Goal: Information Seeking & Learning: Learn about a topic

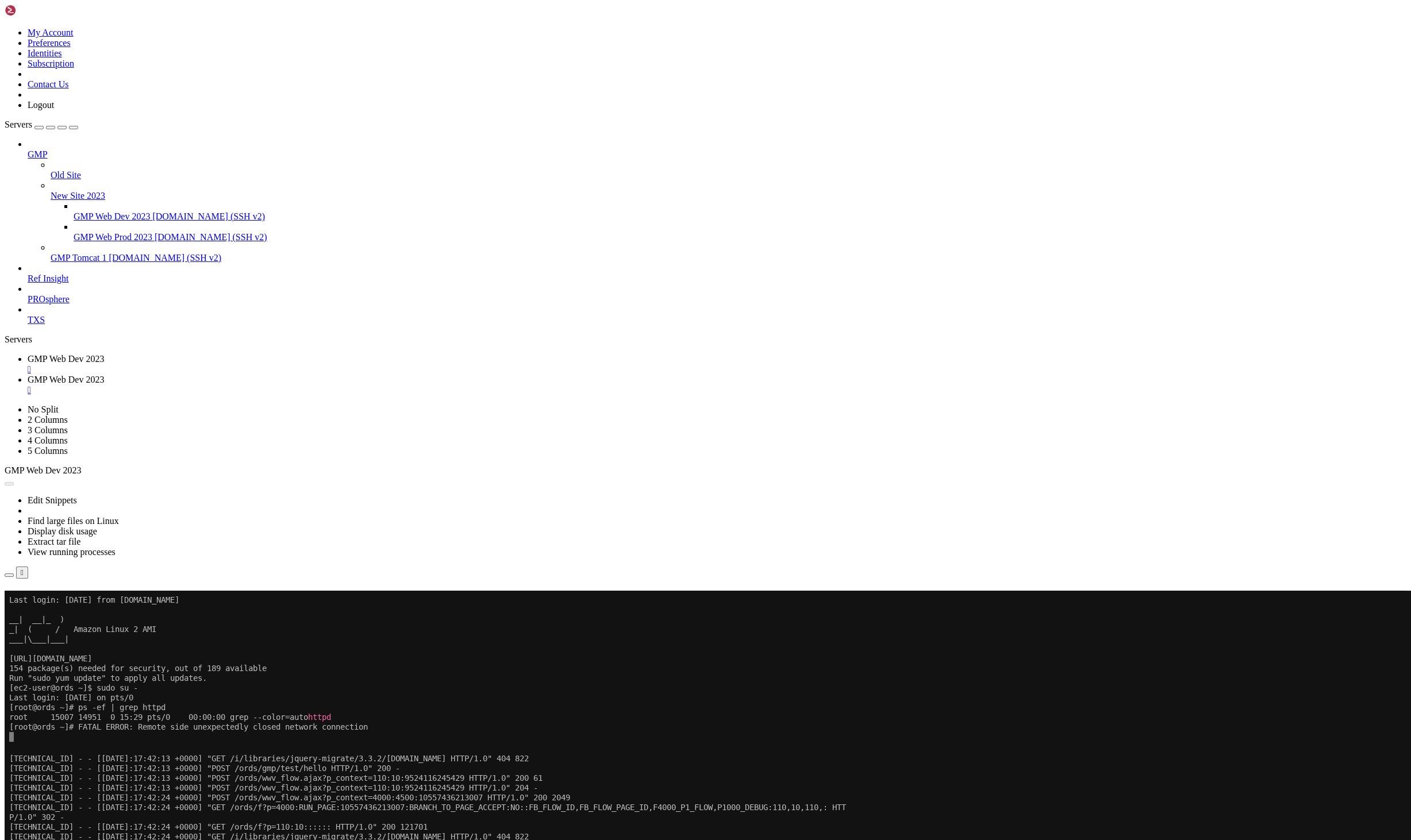
scroll to position [30191, 0]
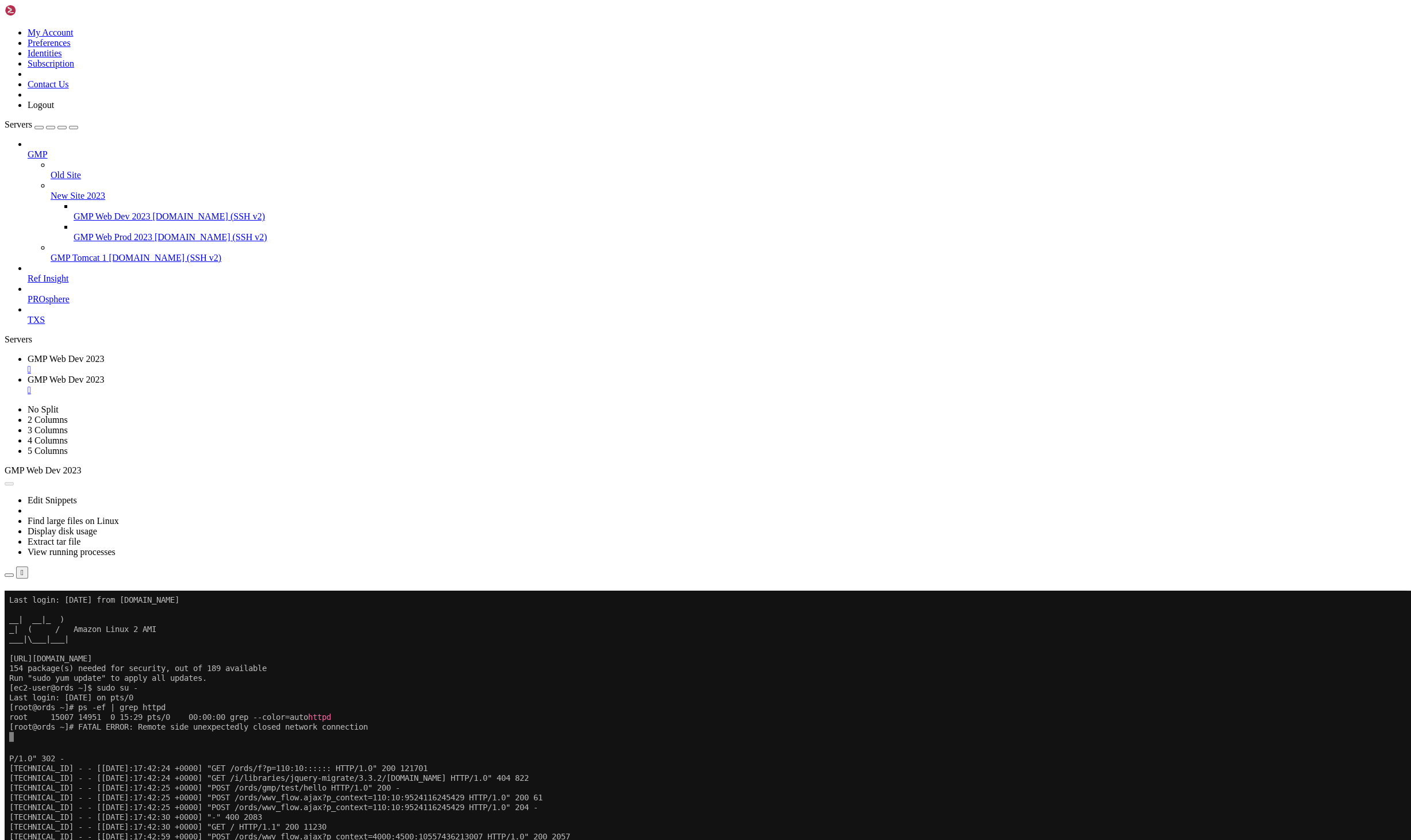
scroll to position [30259, 0]
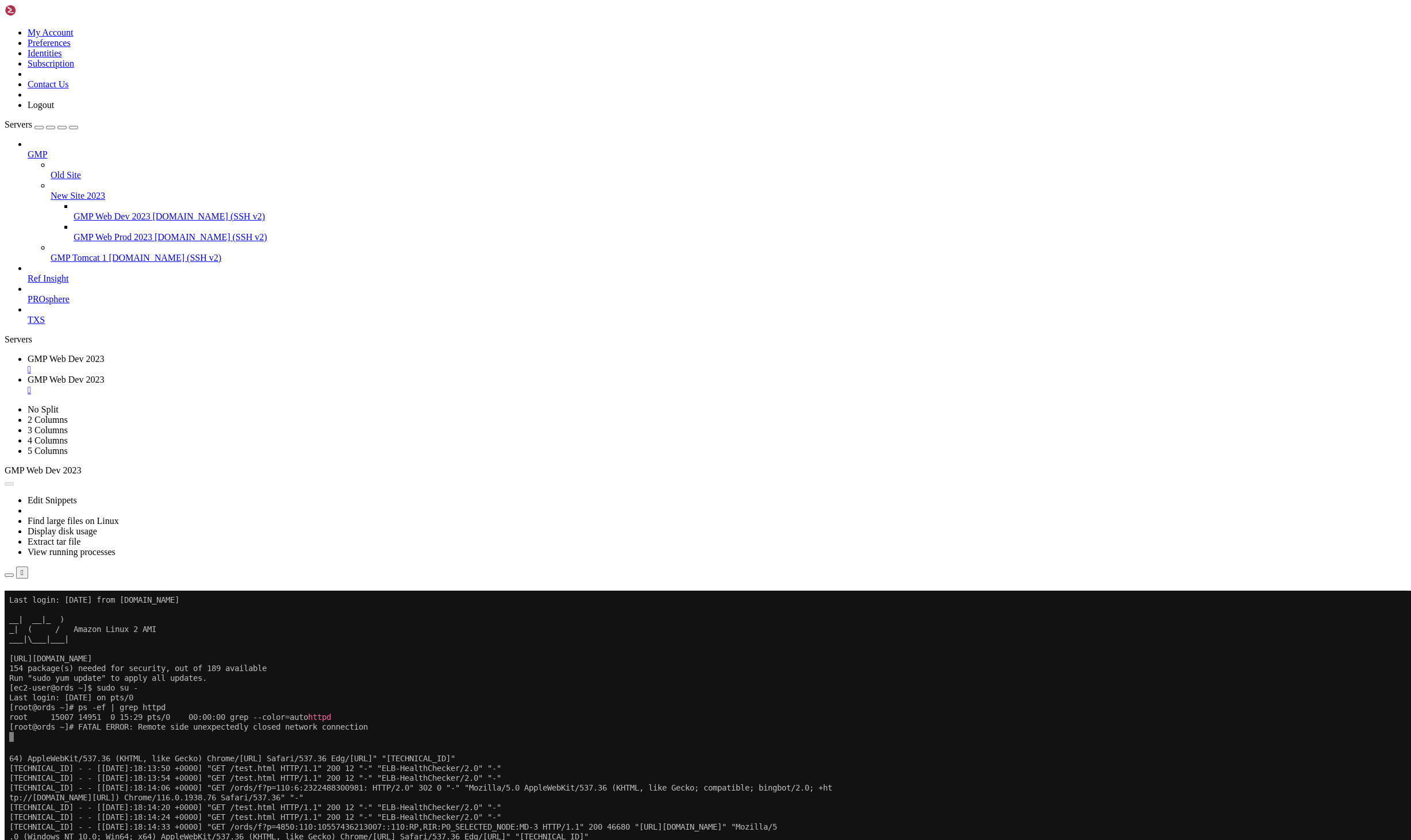
scroll to position [32008, 0]
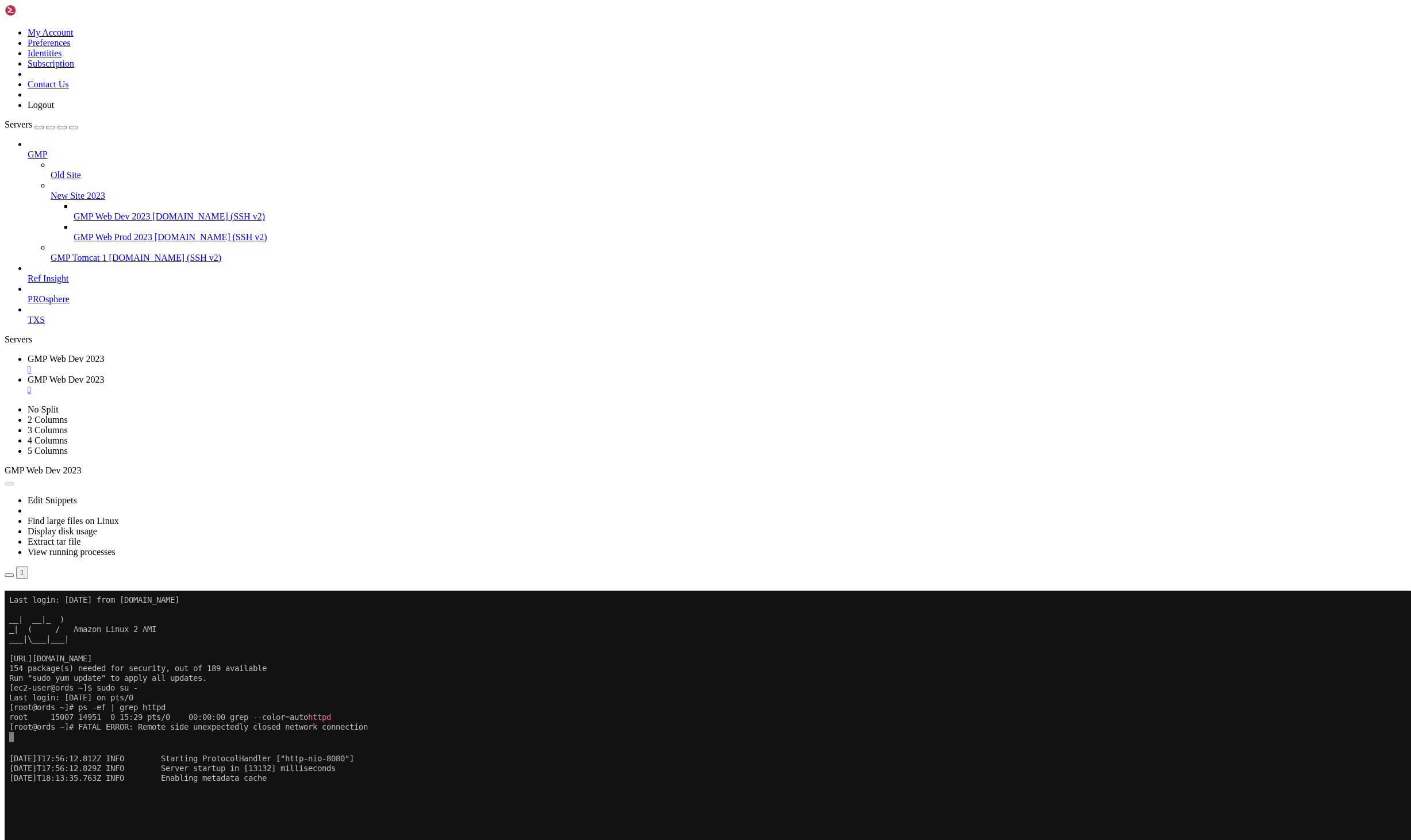
scroll to position [32850, 0]
drag, startPoint x: 515, startPoint y: 262, endPoint x: 10, endPoint y: 214, distance: 507.3
click at [266, 270] on div "My Account Preferences Identities Subscription Contact Us Logout Servers GMP Ol…" at bounding box center [706, 377] width 1402 height 744
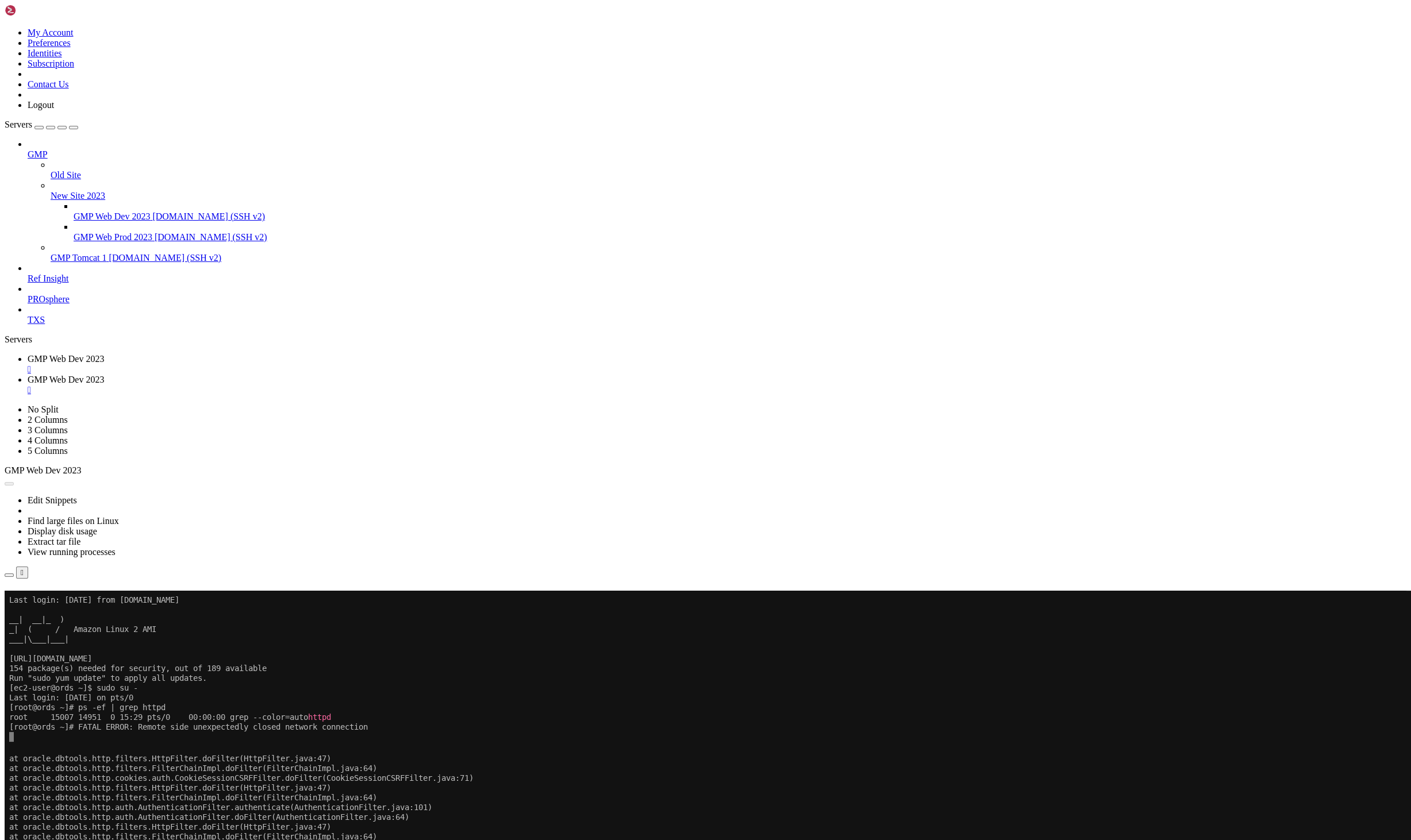
scroll to position [36481, 0]
drag, startPoint x: 439, startPoint y: 1104, endPoint x: 448, endPoint y: 1104, distance: 9.0
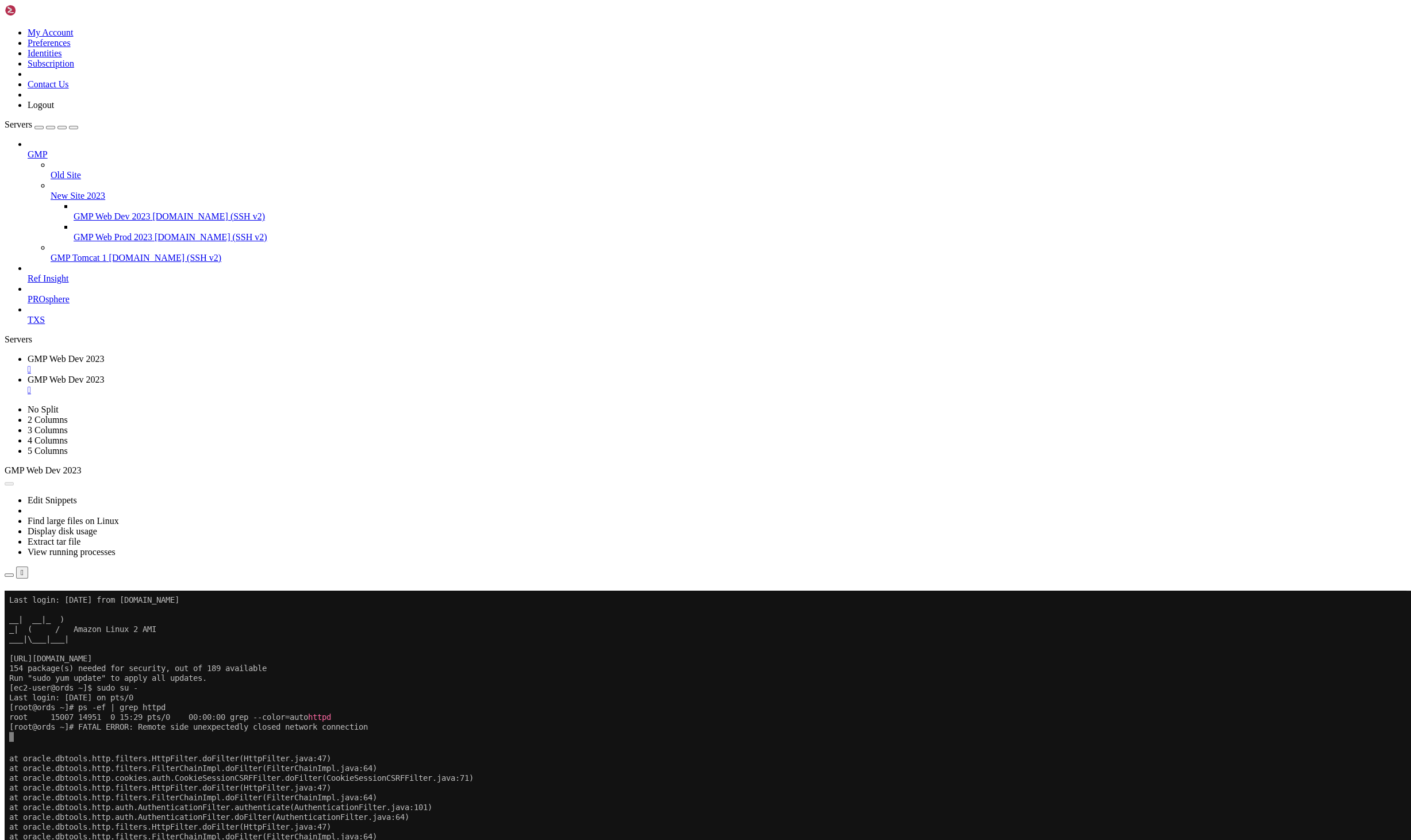
scroll to position [38169, 0]
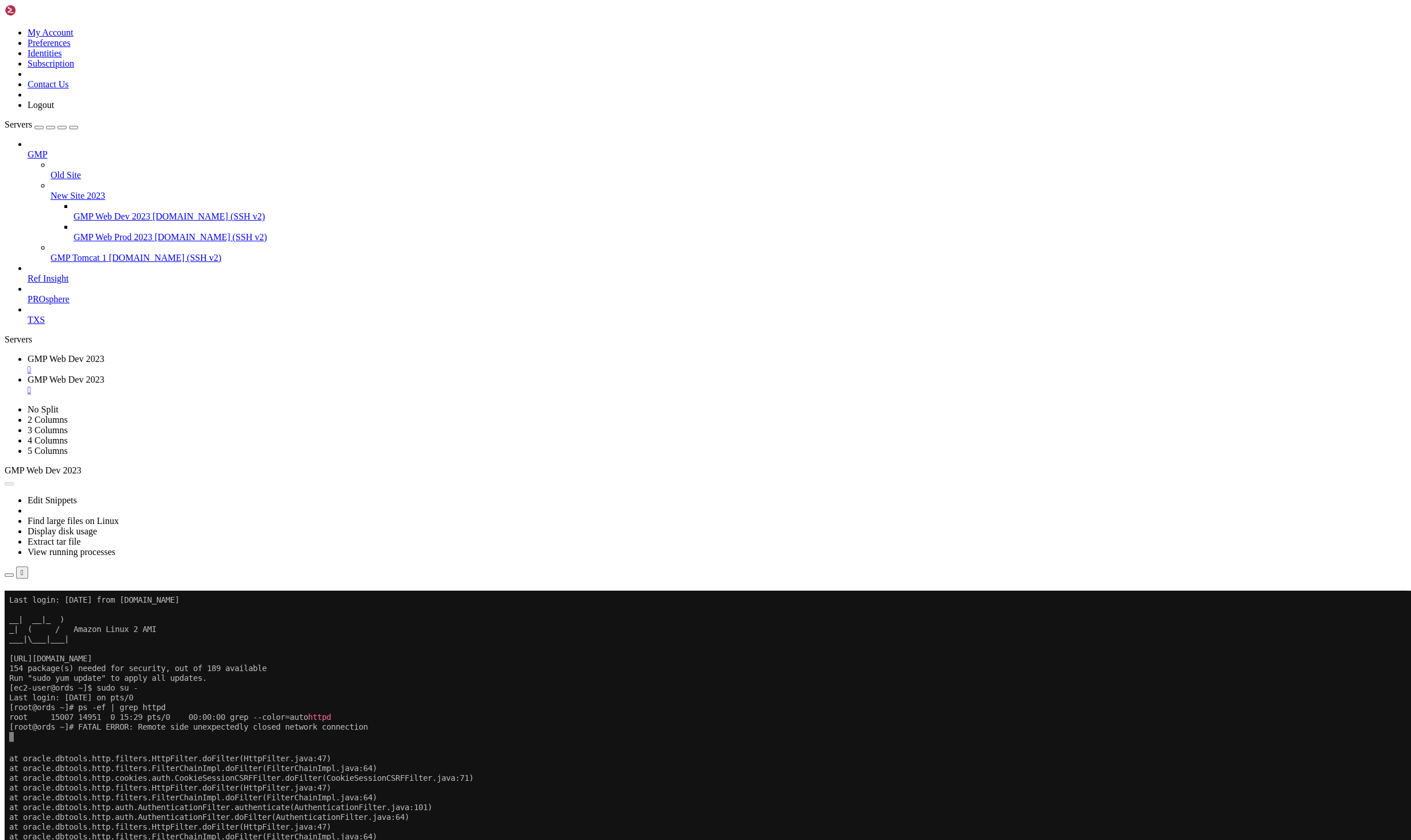
scroll to position [39563, 0]
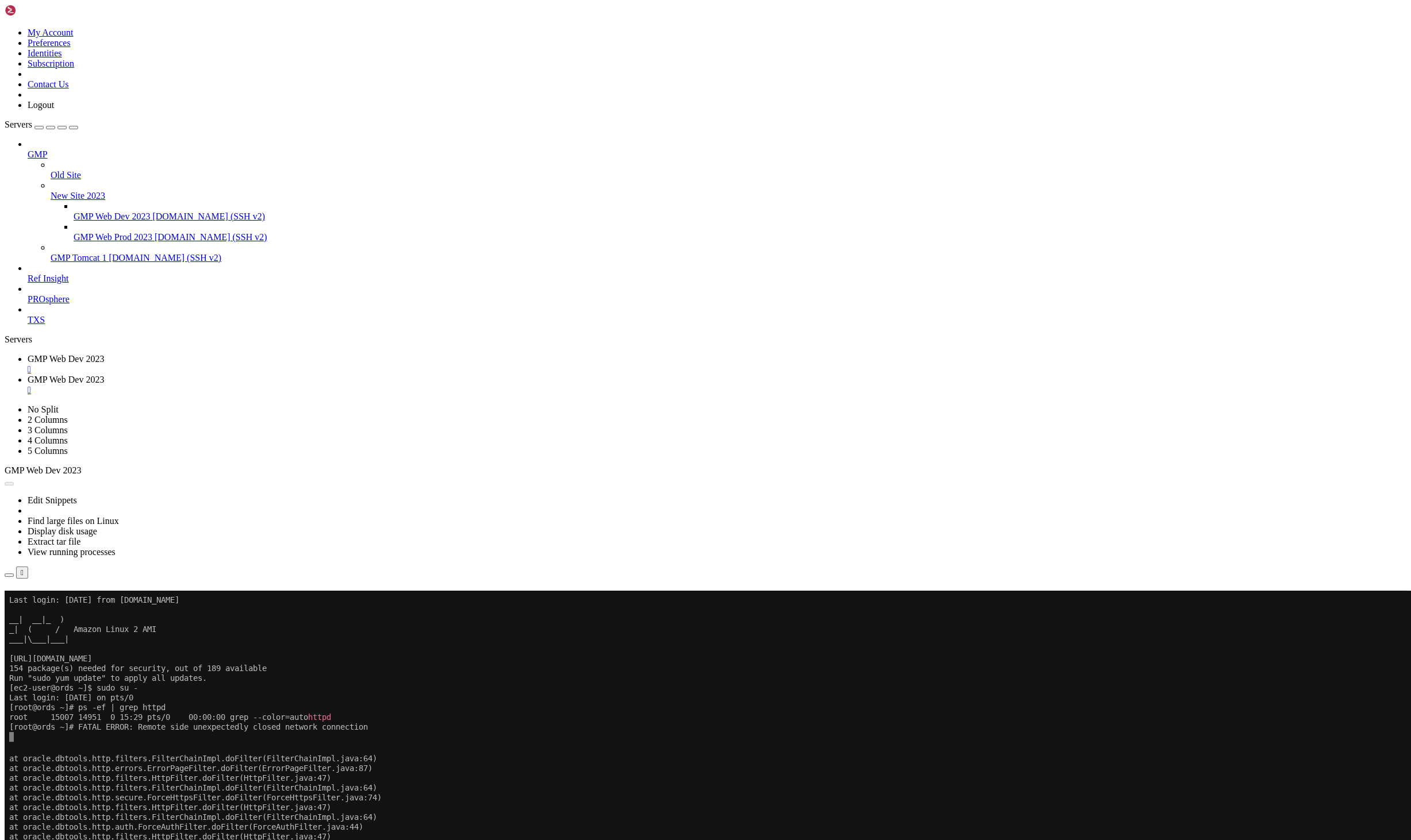
scroll to position [41554, 0]
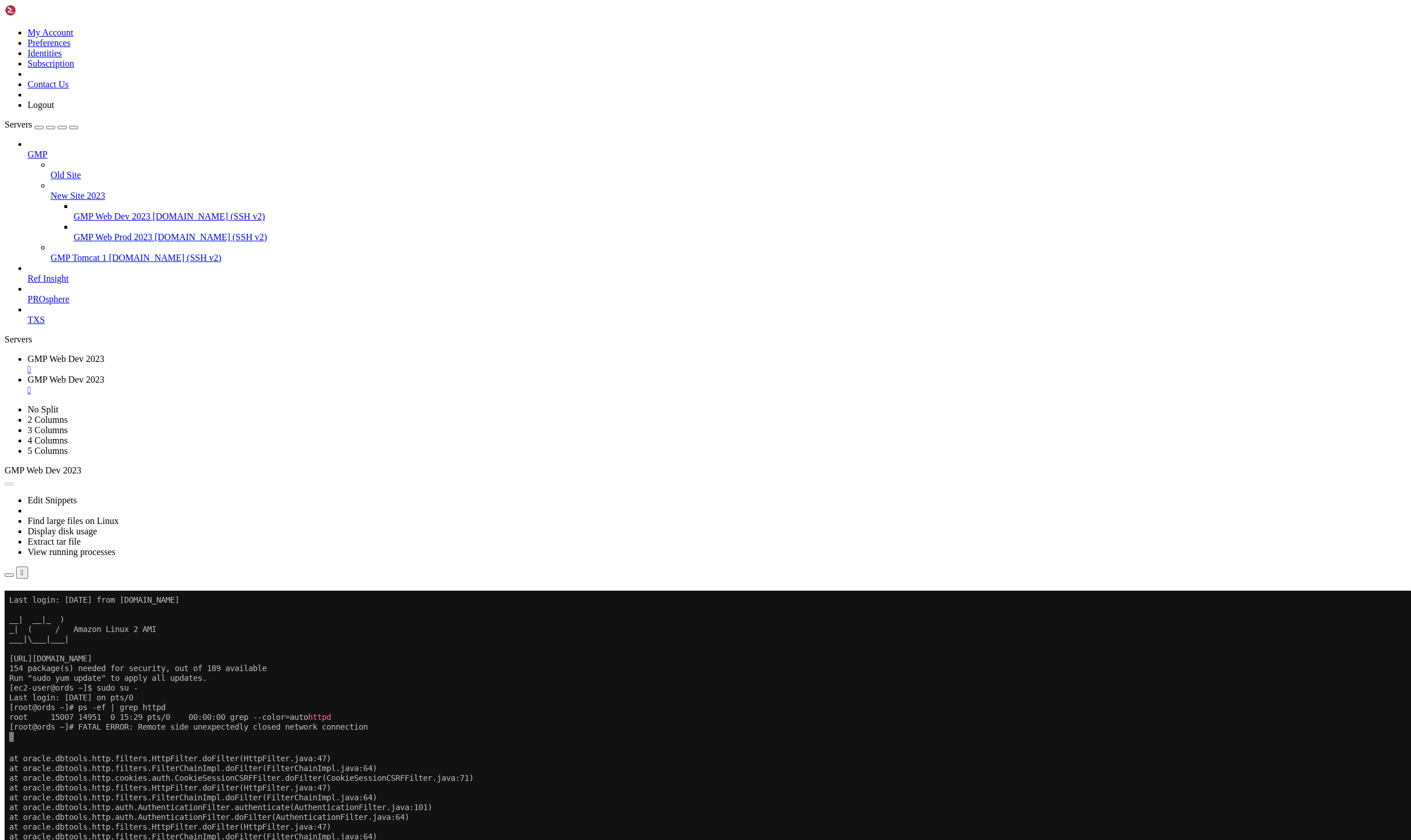
scroll to position [45301, 0]
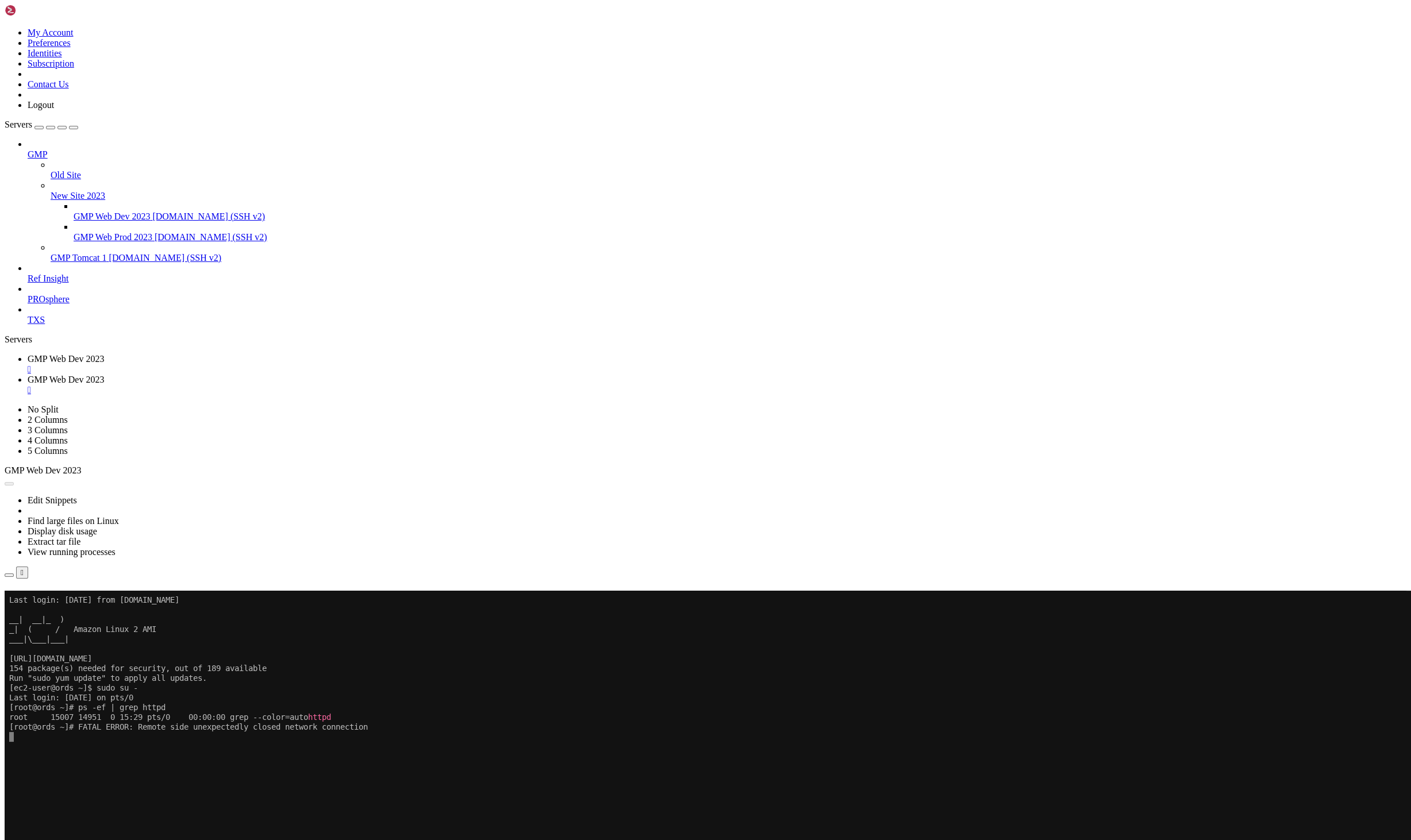
drag, startPoint x: 8, startPoint y: 1068, endPoint x: 262, endPoint y: 1068, distance: 254.0
drag, startPoint x: 309, startPoint y: 1068, endPoint x: 9, endPoint y: 1068, distance: 300.0
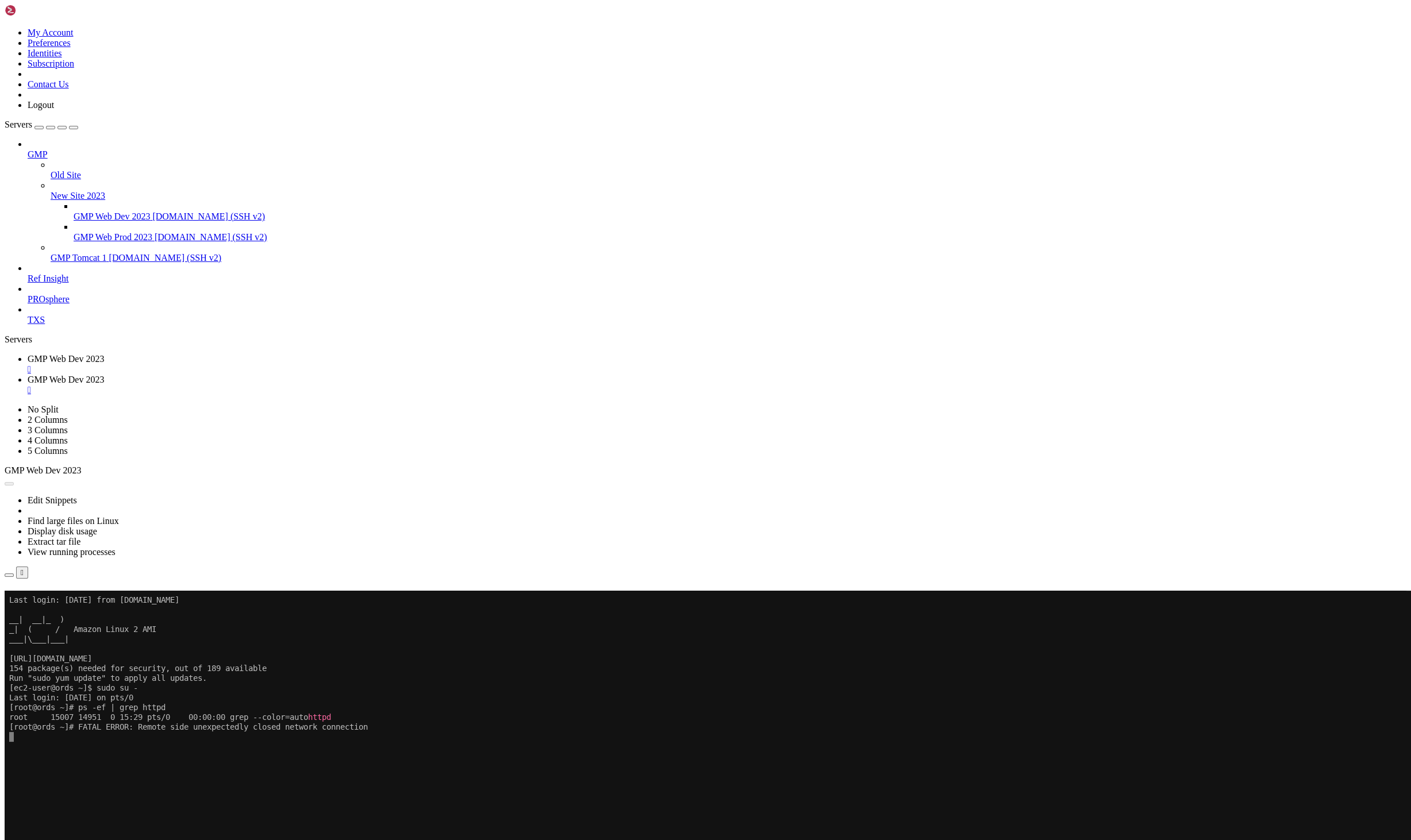
scroll to position [45727, 0]
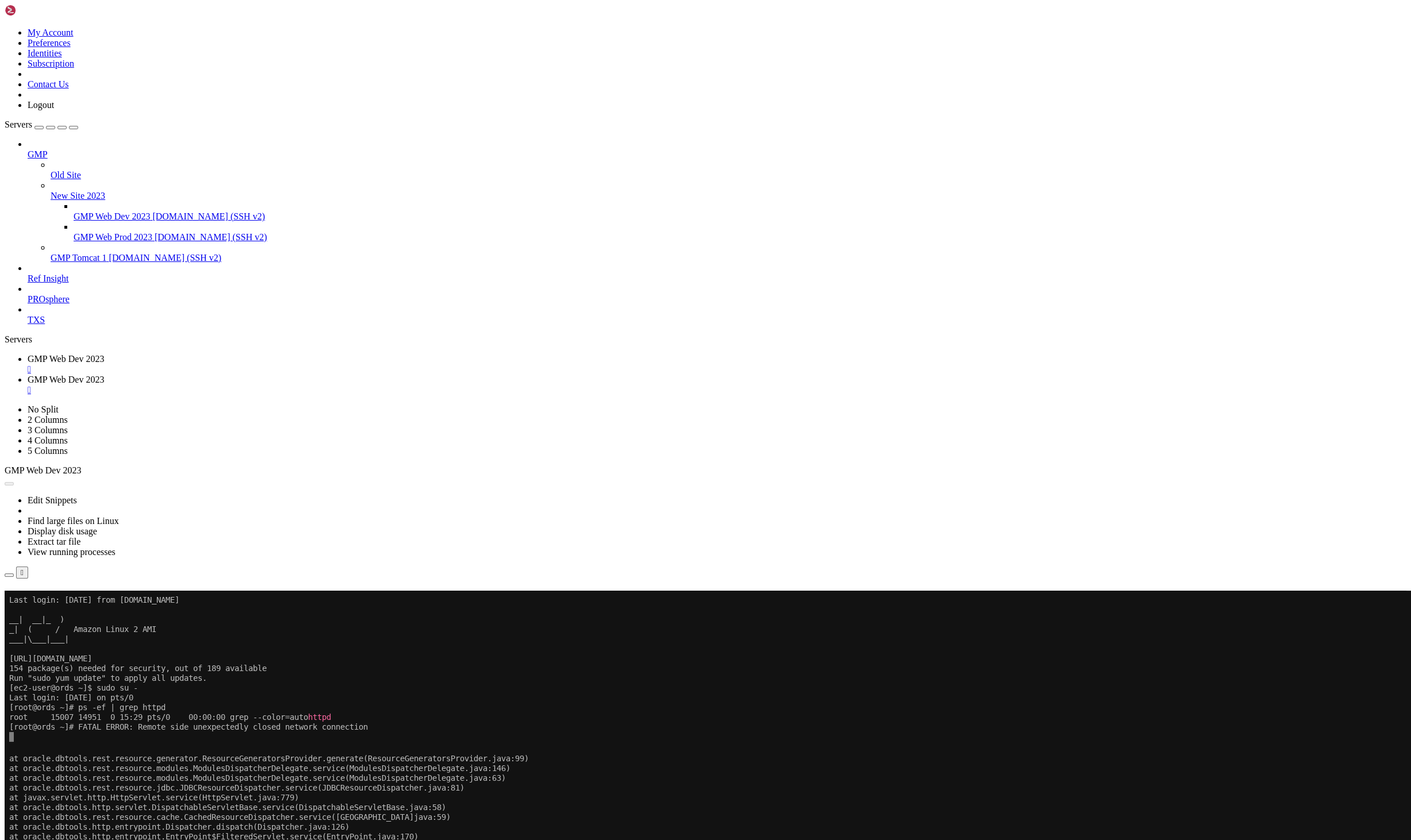
drag, startPoint x: 484, startPoint y: 1319, endPoint x: 490, endPoint y: 1315, distance: 7.2
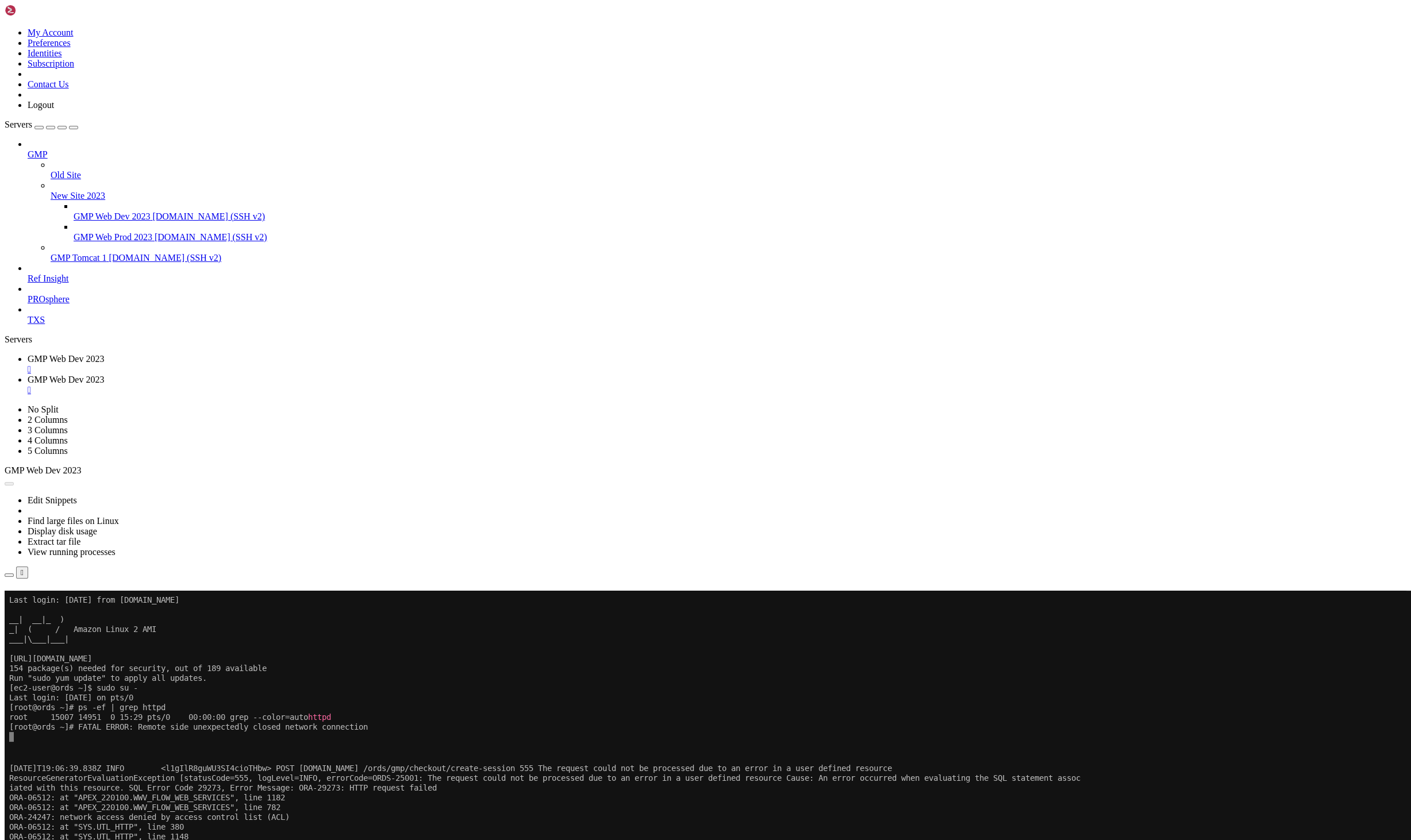
scroll to position [49392, 0]
